Goal: Information Seeking & Learning: Find specific fact

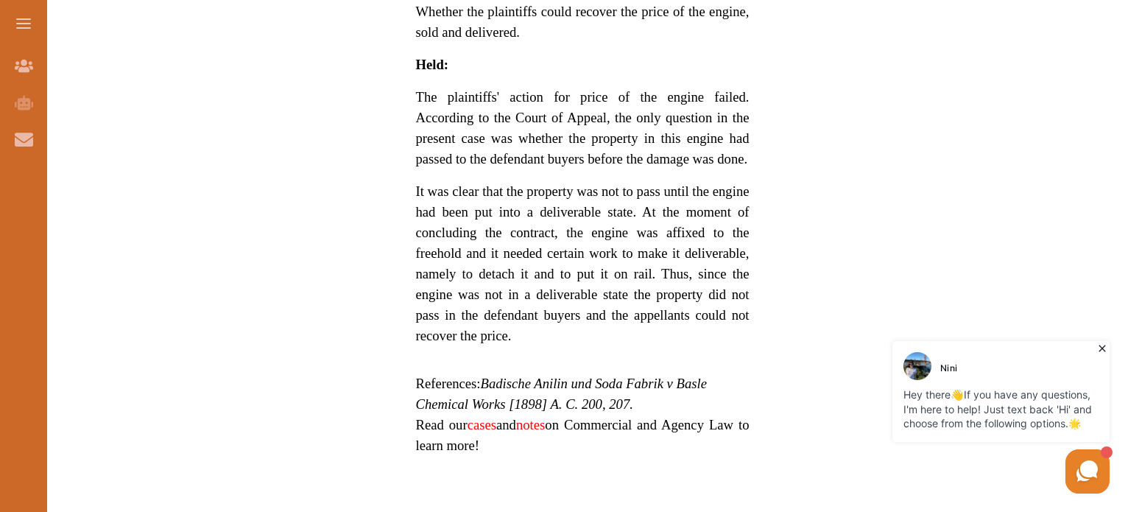
scroll to position [1131, 0]
drag, startPoint x: 592, startPoint y: 378, endPoint x: 606, endPoint y: 407, distance: 31.9
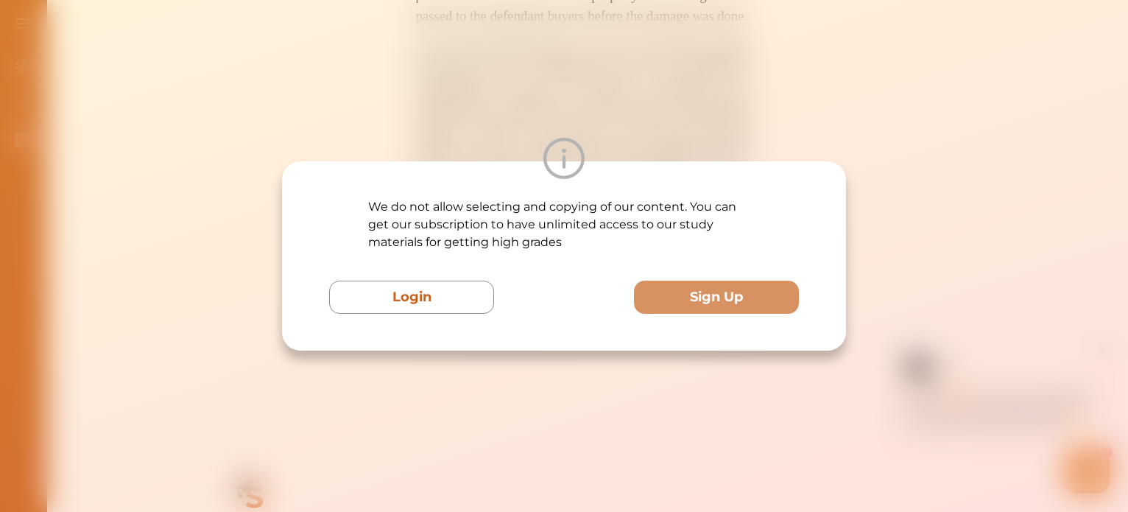
scroll to position [1276, 0]
click at [577, 356] on div "We do not allow selecting and copying of our content. You can get our subscript…" at bounding box center [564, 256] width 1128 height 512
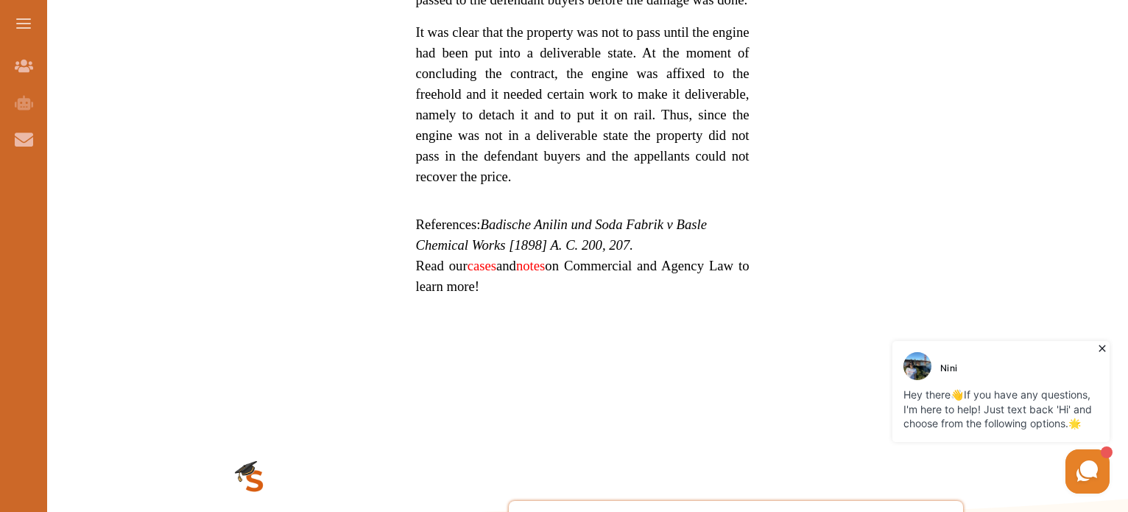
scroll to position [1290, 0]
click at [494, 256] on link "cases" at bounding box center [482, 263] width 29 height 15
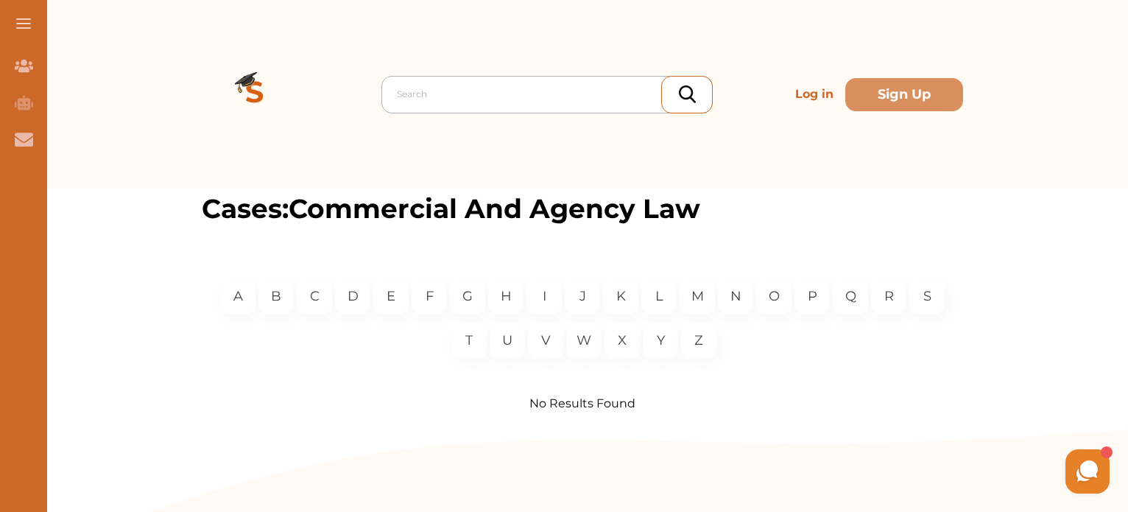
click at [484, 113] on div "Search Log in Sign Up" at bounding box center [582, 94] width 761 height 189
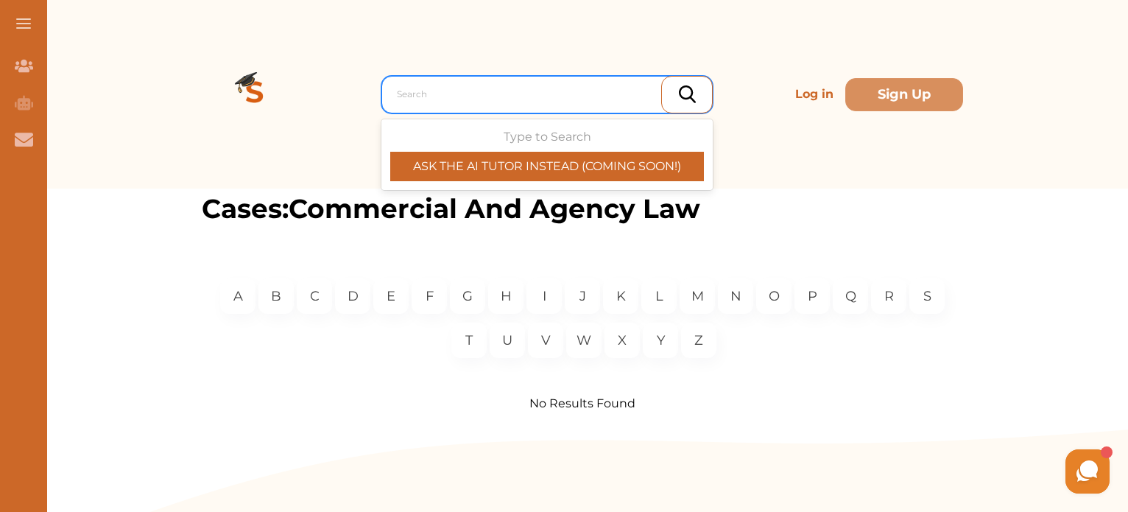
click at [492, 103] on div at bounding box center [551, 94] width 308 height 21
paste input "Underwood Ltd v Burgh Castle Brick and Cement Syndicate"
type input "Underwood Ltd v Burgh Castle Brick and Cement Syndicate"
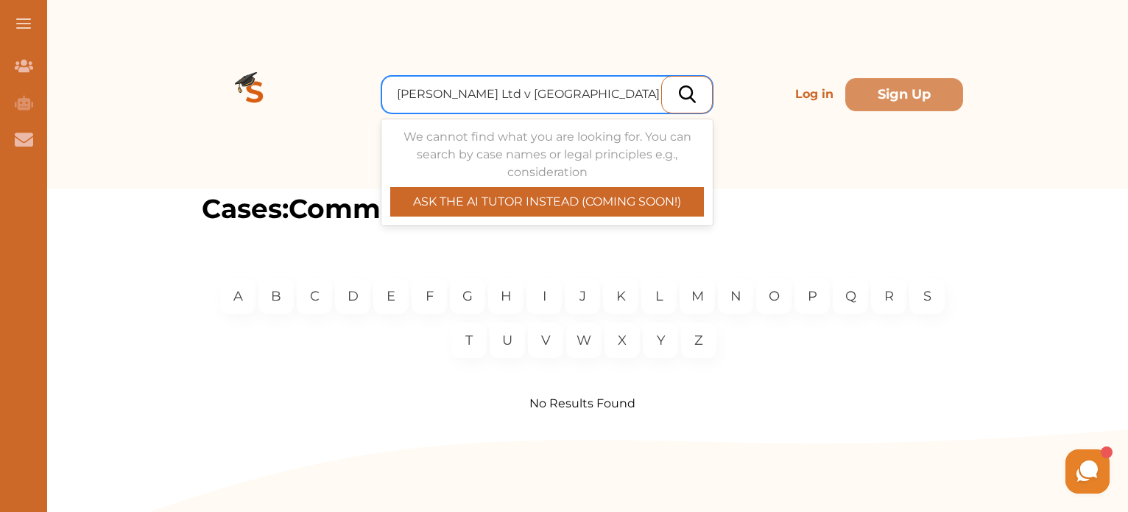
scroll to position [0, 38]
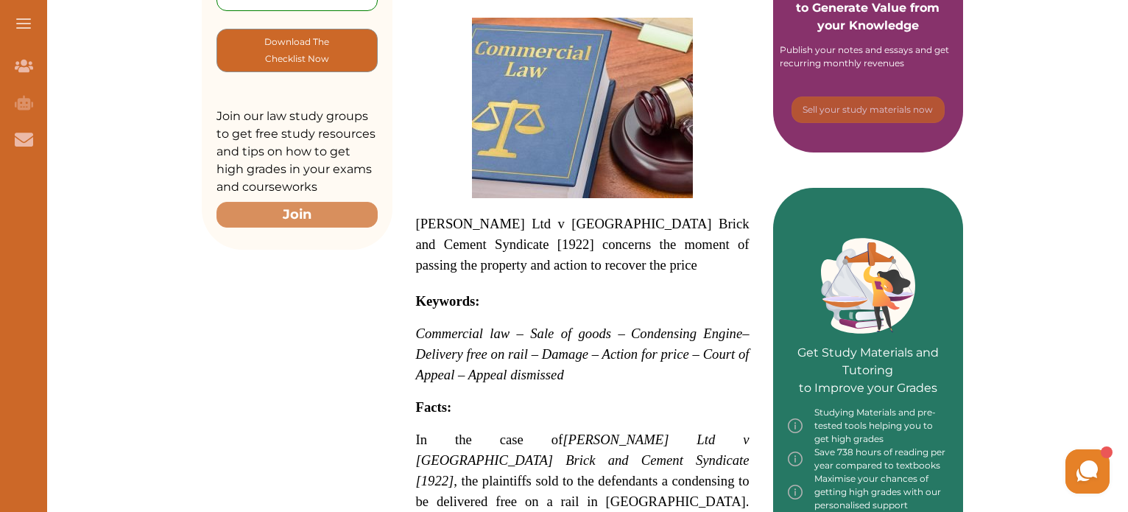
scroll to position [430, 0]
click at [661, 353] on span "– Delivery free on rail – Damage – Action for price – Court of Appeal – Appeal …" at bounding box center [583, 354] width 334 height 57
click at [638, 403] on div "We do not allow selecting and copying of our content. You can get our subscript…" at bounding box center [564, 256] width 1128 height 512
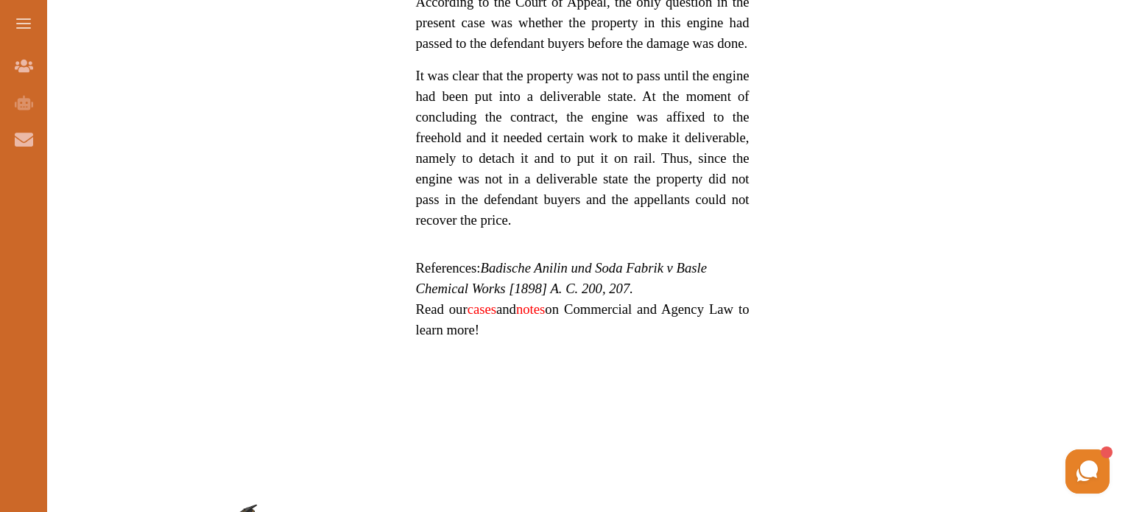
scroll to position [1214, 0]
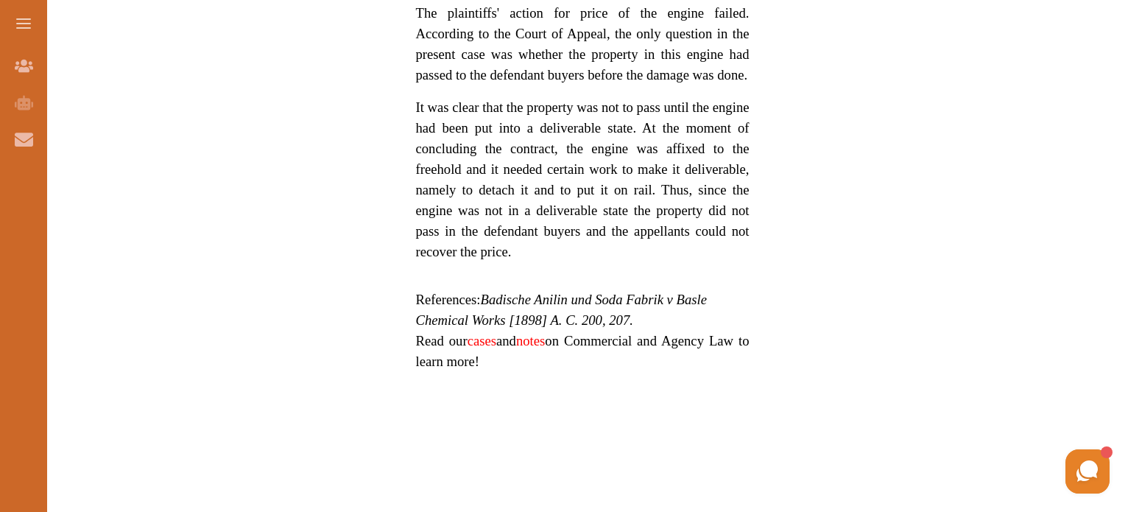
click at [542, 333] on link "notes" at bounding box center [530, 340] width 29 height 15
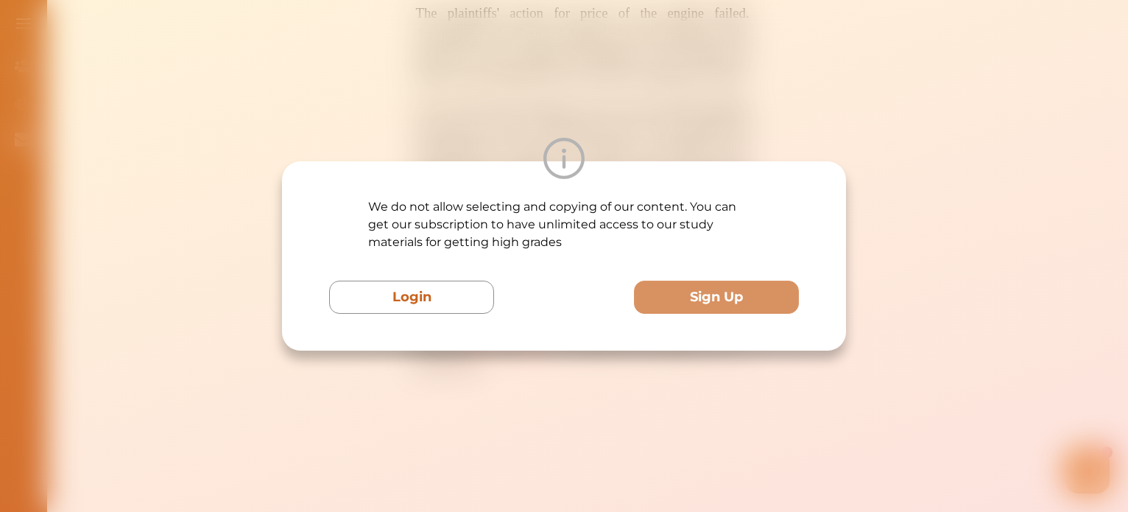
click at [541, 367] on div "We do not allow selecting and copying of our content. You can get our subscript…" at bounding box center [564, 256] width 1128 height 512
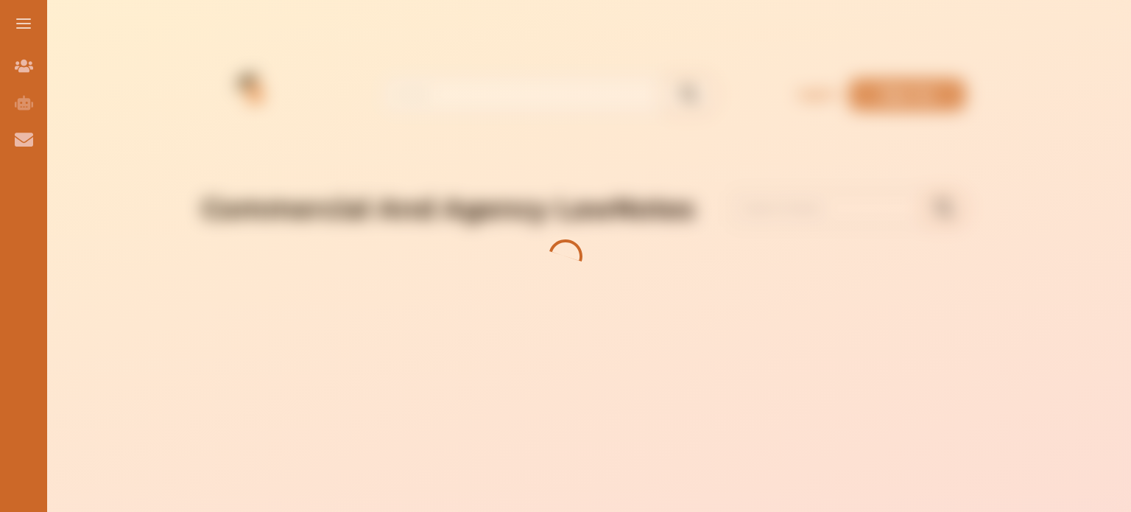
click at [630, 306] on div at bounding box center [565, 256] width 1131 height 512
click at [907, 182] on div at bounding box center [565, 256] width 1131 height 512
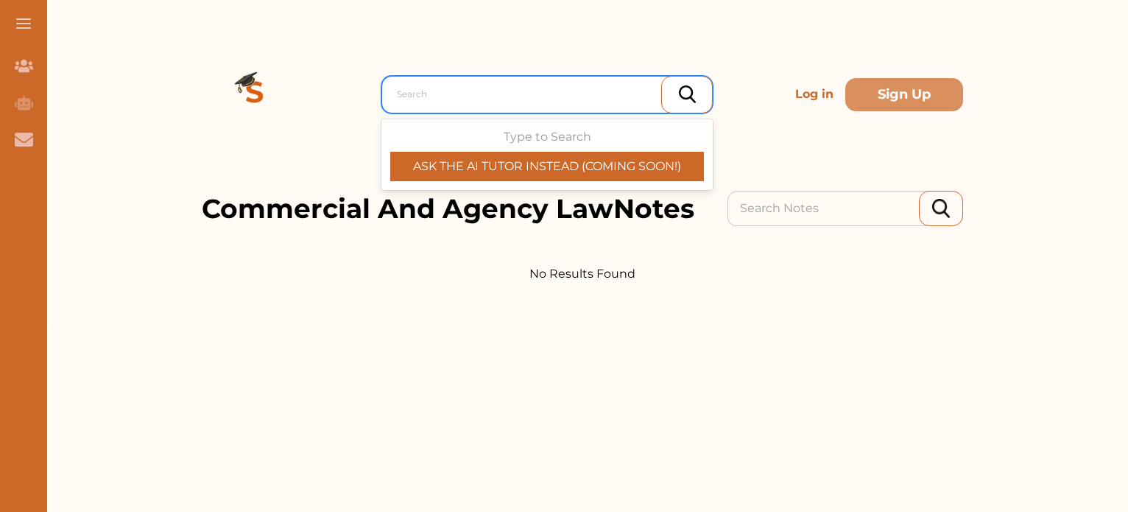
click at [572, 102] on div at bounding box center [551, 94] width 308 height 21
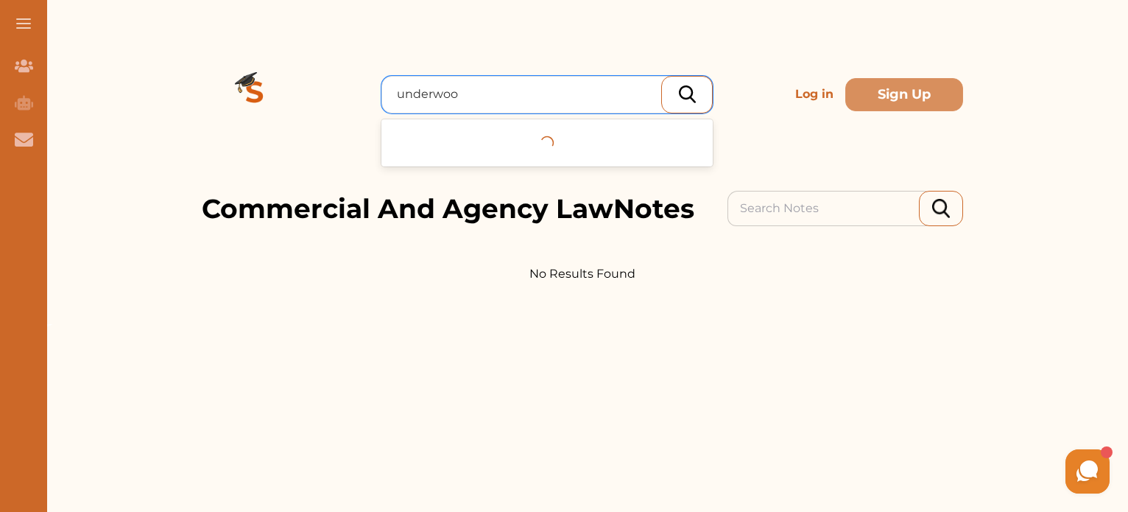
type input "[PERSON_NAME]"
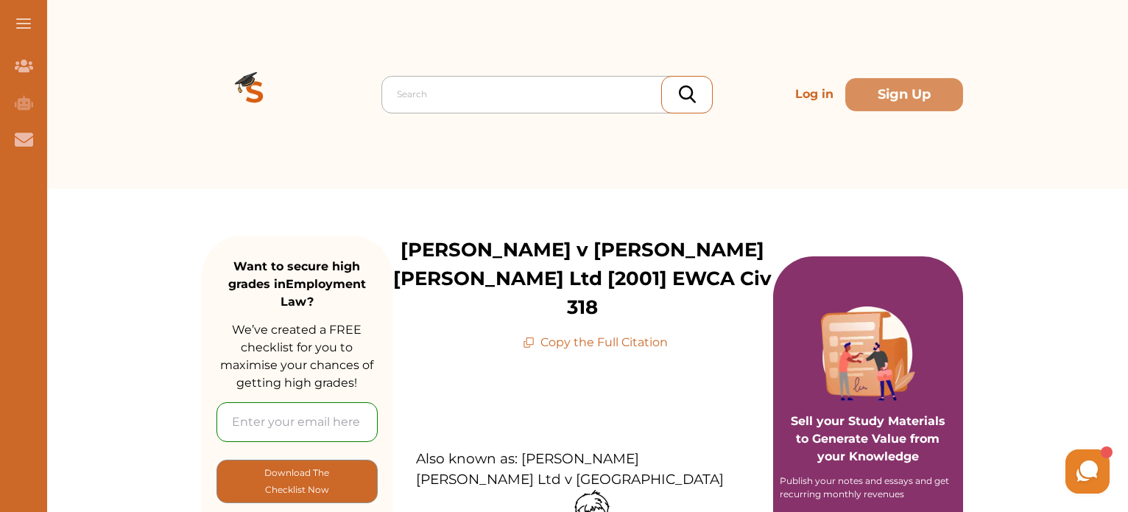
click at [449, 96] on div at bounding box center [551, 94] width 308 height 21
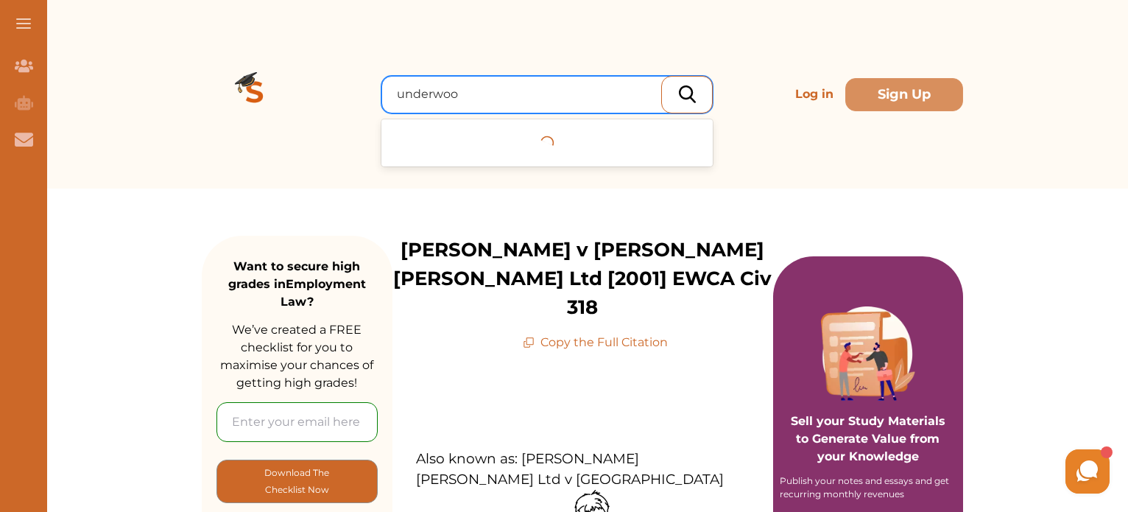
type input "underwood"
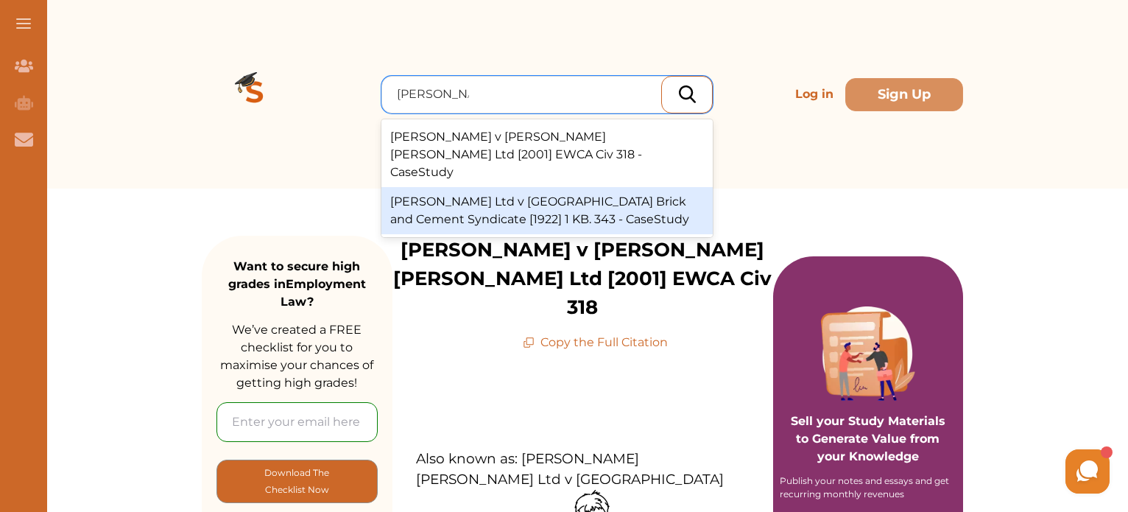
click at [508, 189] on div "Underwood Ltd v Burgh Castle Brick and Cement Syndicate [1922] 1 KB. 343 - Case…" at bounding box center [546, 210] width 331 height 47
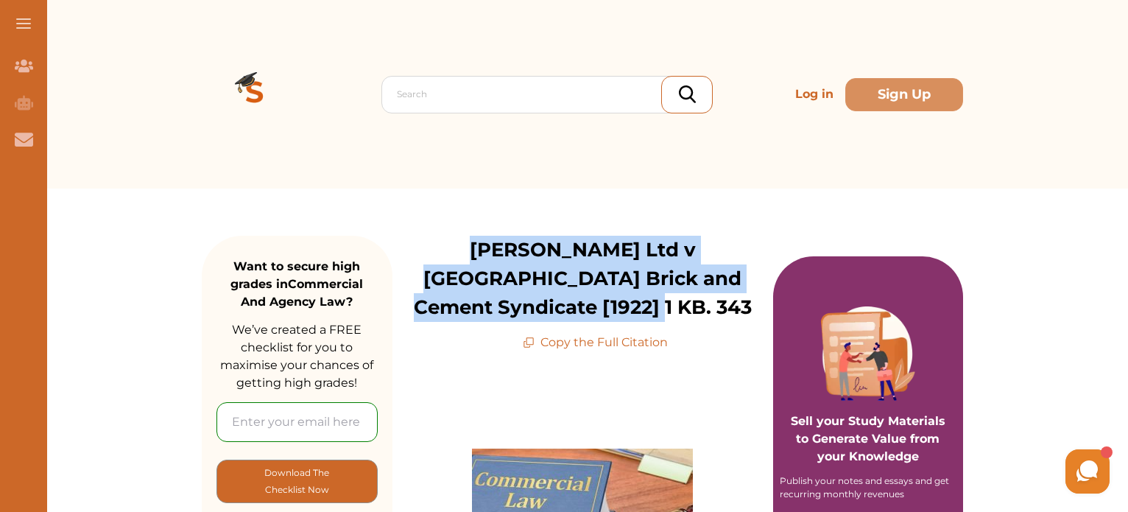
drag, startPoint x: 574, startPoint y: 314, endPoint x: 401, endPoint y: 262, distance: 179.9
click at [401, 262] on p "Underwood Ltd v Burgh Castle Brick and Cement Syndicate [1922] 1 KB. 343" at bounding box center [583, 279] width 381 height 86
copy p "Underwood Ltd v Burgh Castle Brick and Cement Syndicate [1922] 1 KB. 343"
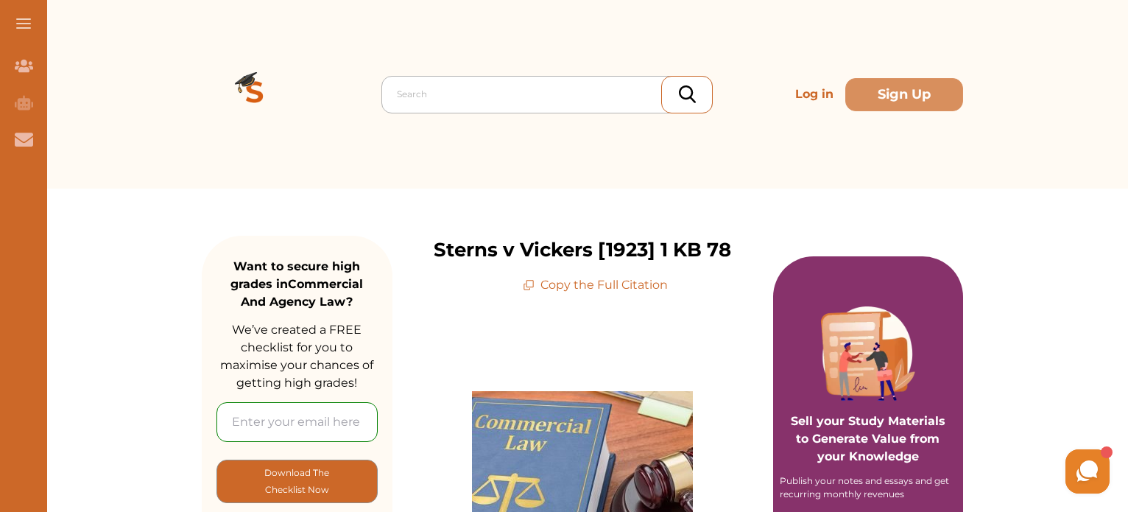
click at [510, 99] on div at bounding box center [551, 94] width 308 height 21
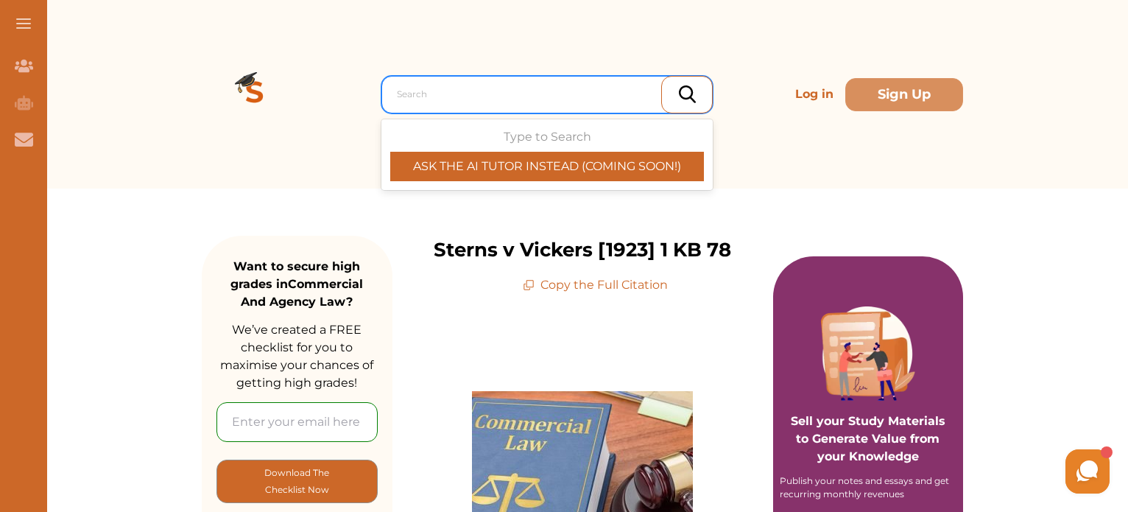
paste input "[PERSON_NAME] Ltd v [PERSON_NAME] Ltd [1923]"
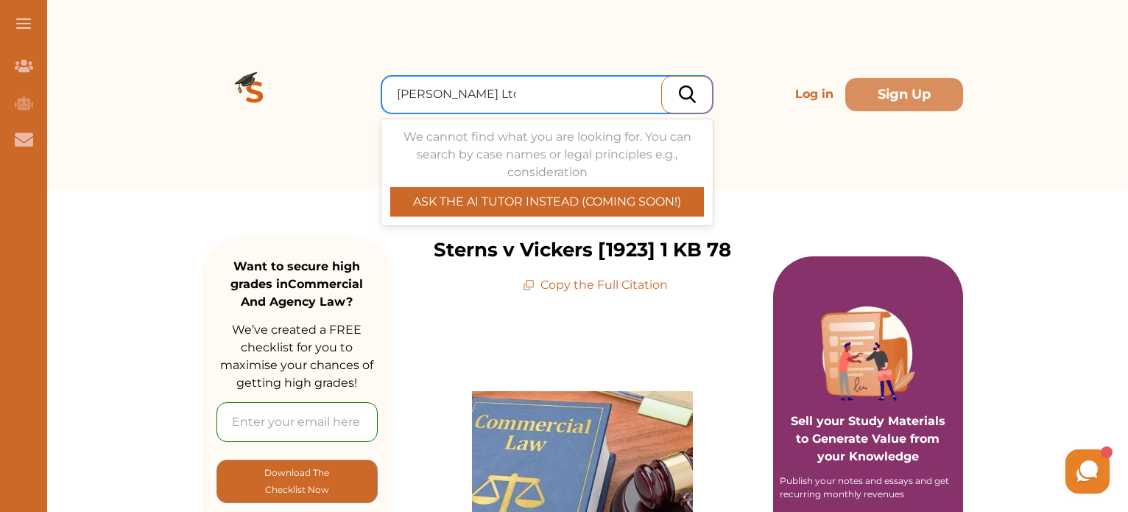
click at [455, 96] on input "[PERSON_NAME] Ltd v [PERSON_NAME]" at bounding box center [456, 94] width 119 height 18
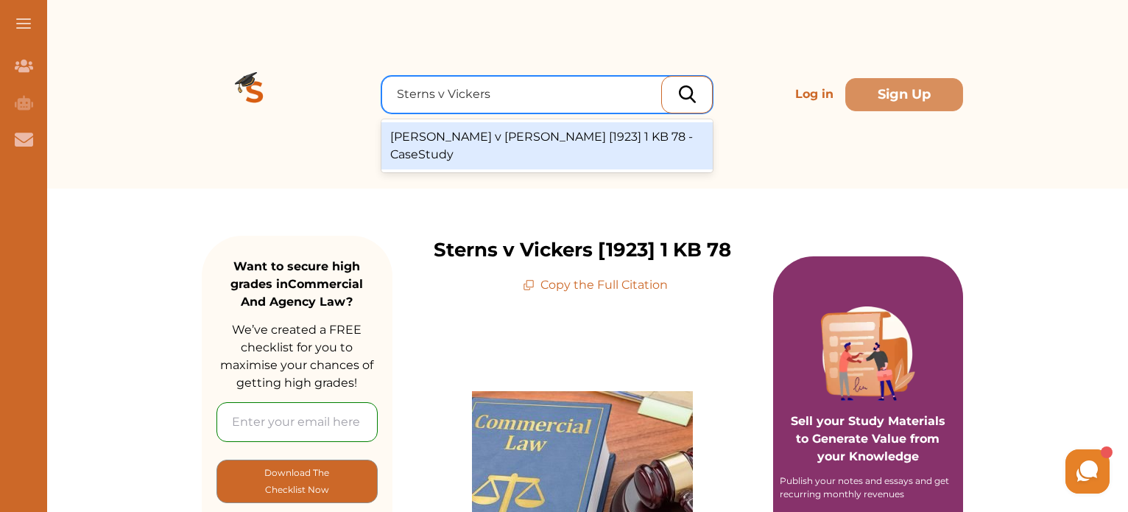
click at [455, 96] on input "Sterns v Vickers" at bounding box center [445, 94] width 96 height 18
type input "Sterns v Vickers"
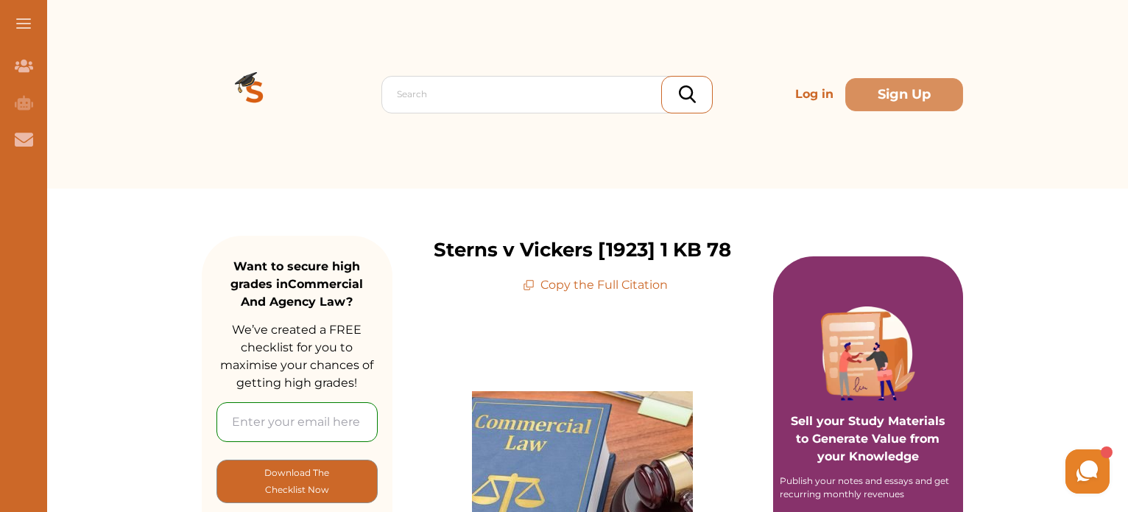
click at [943, 151] on div "Search Log in Sign Up" at bounding box center [582, 94] width 761 height 189
